Goal: Information Seeking & Learning: Learn about a topic

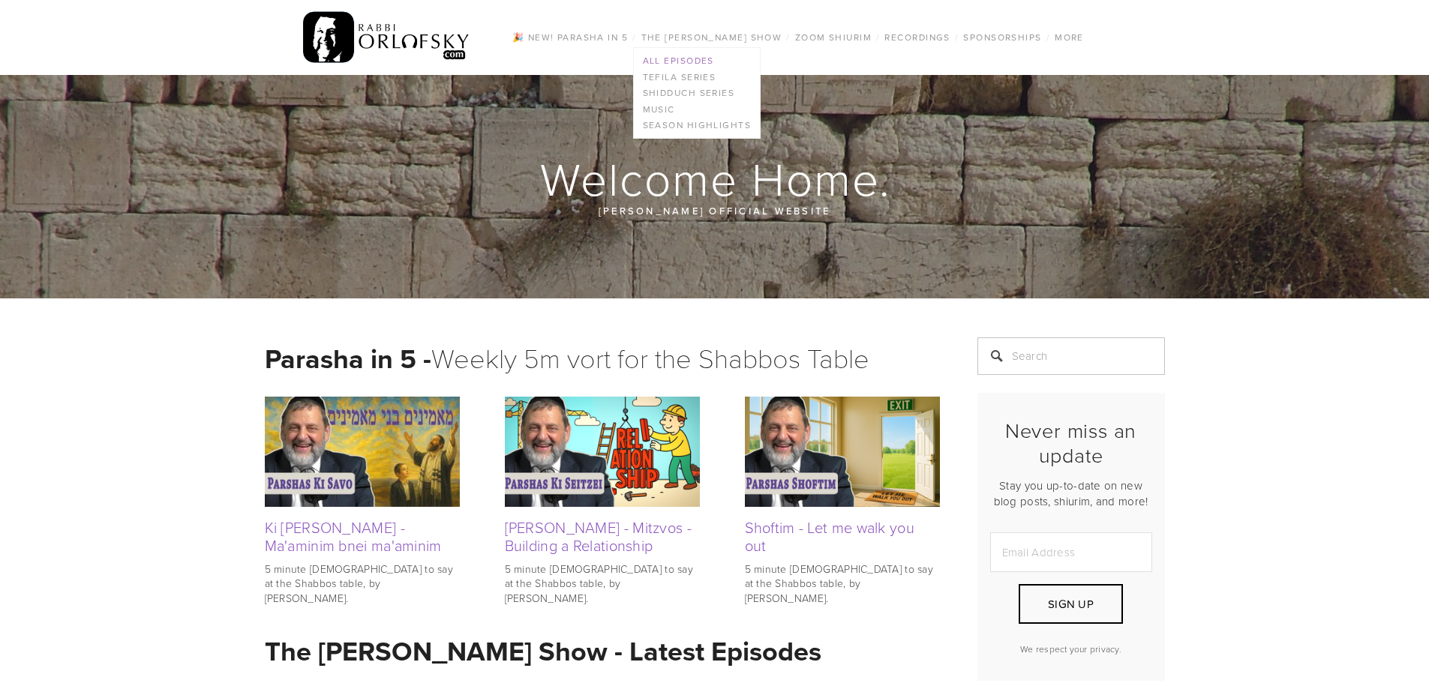
click at [699, 55] on link "All Episodes" at bounding box center [697, 61] width 126 height 17
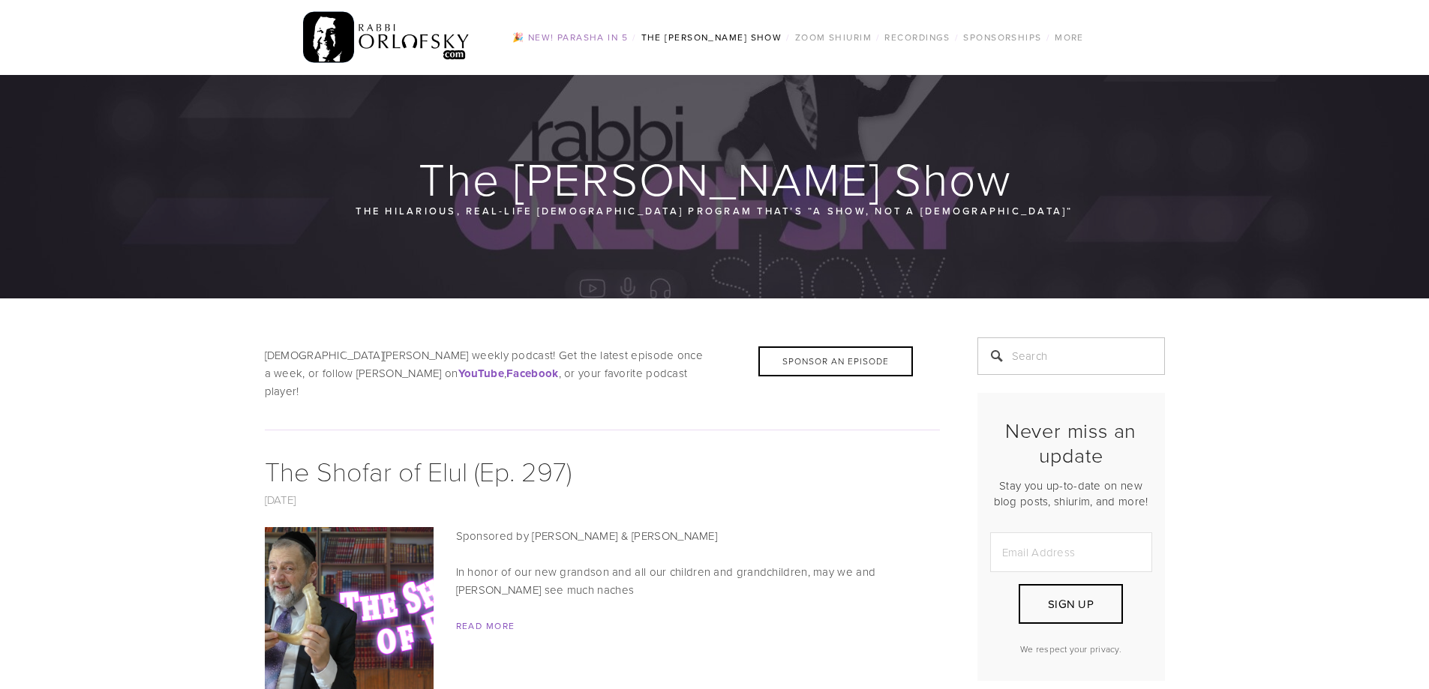
click at [593, 34] on link "🎉 NEW! Parasha in 5" at bounding box center [570, 38] width 125 height 20
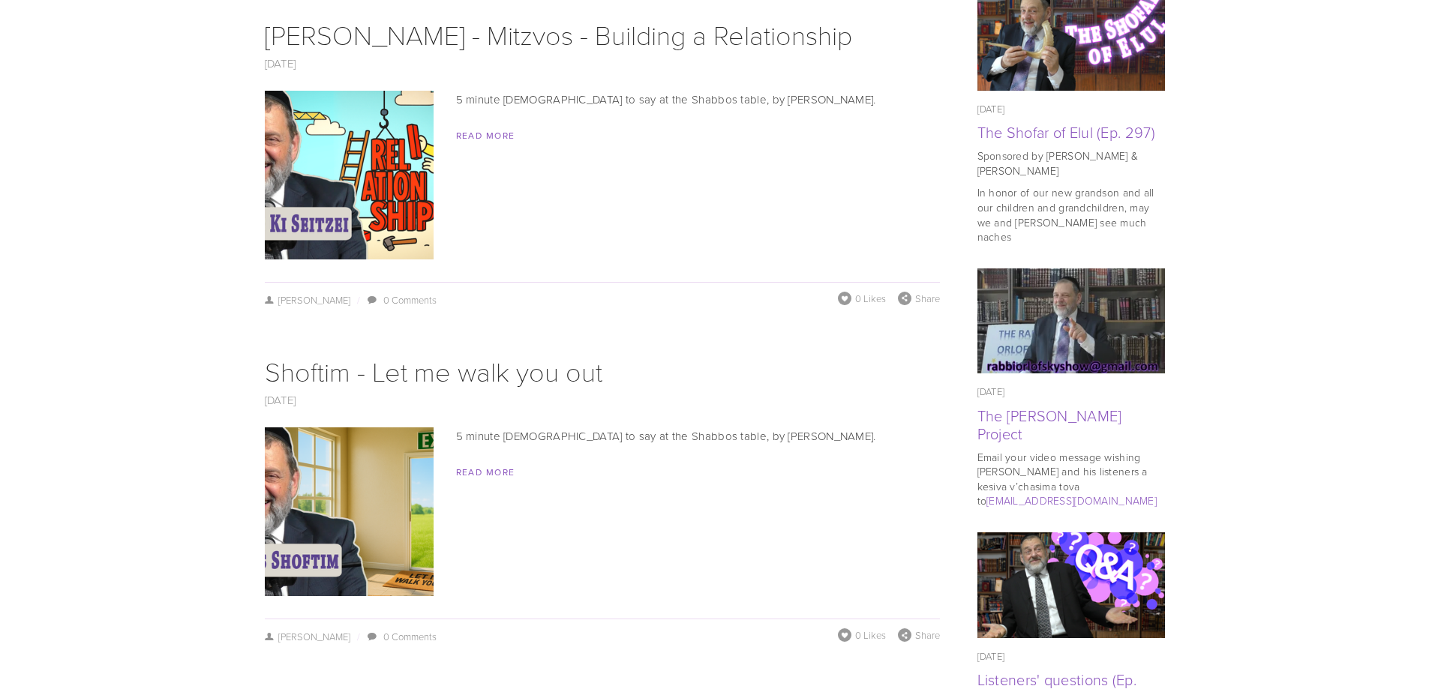
scroll to position [900, 0]
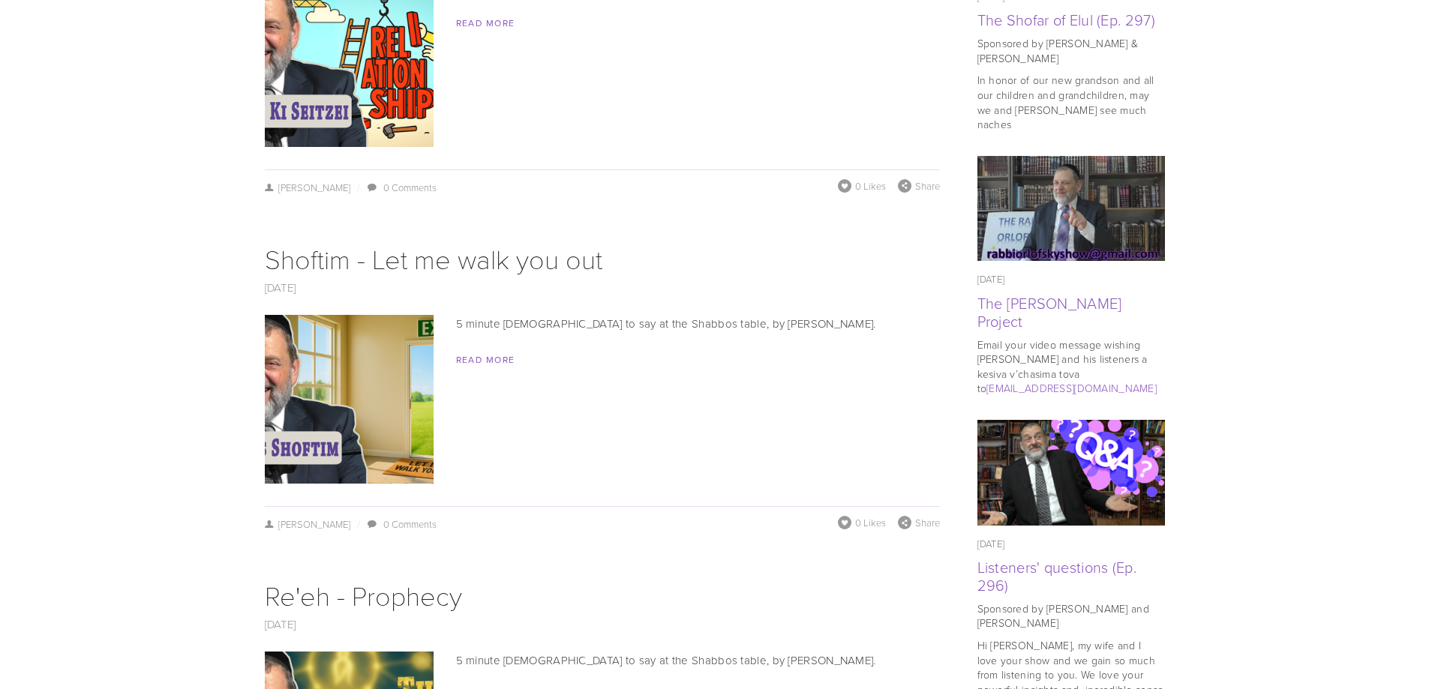
drag, startPoint x: 335, startPoint y: 94, endPoint x: 611, endPoint y: 124, distance: 277.7
click at [611, 124] on div "[DATE] [PERSON_NAME] - Mitzvos - Building a Relationship [DATE] / [PERSON_NAME]…" at bounding box center [602, 50] width 675 height 296
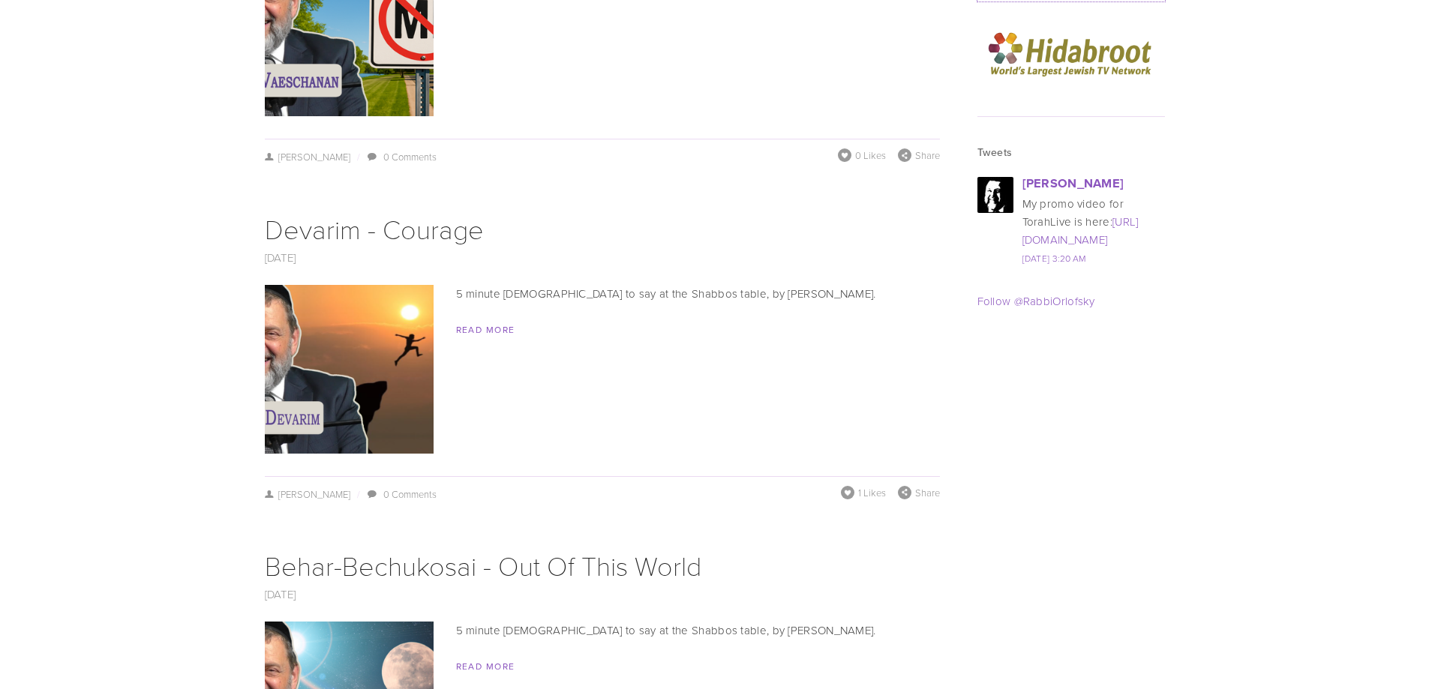
scroll to position [2325, 0]
